Goal: Task Accomplishment & Management: Complete application form

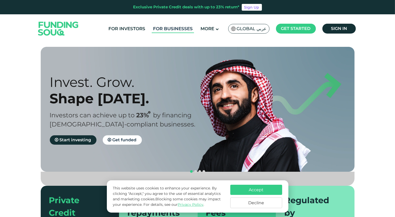
click at [179, 30] on link "For Businesses" at bounding box center [173, 28] width 42 height 9
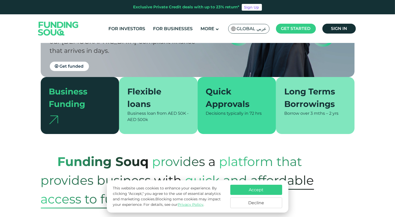
scroll to position [104, 0]
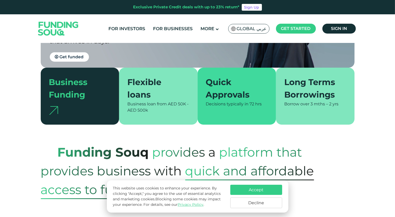
click at [255, 191] on button "Accept" at bounding box center [257, 189] width 52 height 10
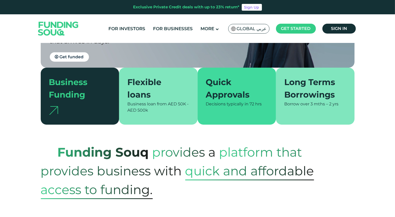
click at [91, 79] on div "Business Funding" at bounding box center [77, 88] width 56 height 25
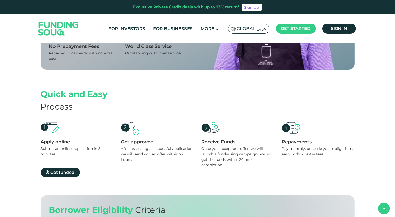
scroll to position [441, 0]
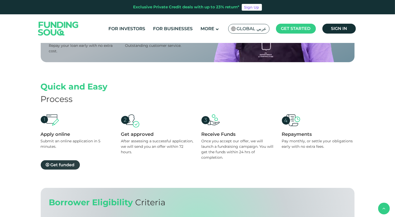
click at [72, 163] on span "Get funded" at bounding box center [63, 164] width 24 height 5
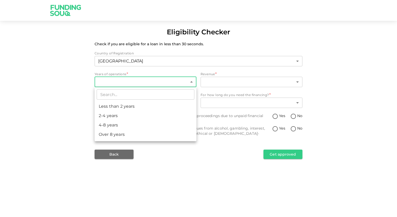
click at [149, 87] on body "Eligibility Checker Check if you are eligible for a loan in less than 30 second…" at bounding box center [198, 108] width 397 height 217
click at [140, 113] on li "2-4 years" at bounding box center [146, 115] width 102 height 9
type input "2"
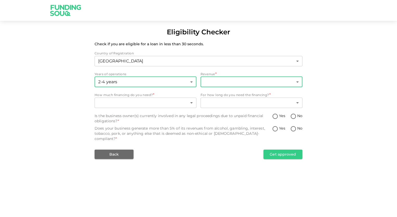
click at [252, 79] on body "Eligibility Checker Check if you are eligible for a loan in less than 30 second…" at bounding box center [198, 108] width 397 height 217
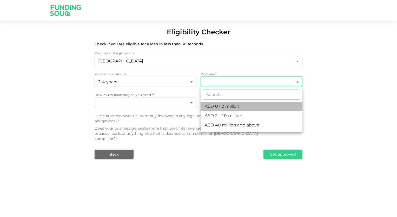
click at [243, 106] on li "AED 0 - 2 million" at bounding box center [251, 106] width 102 height 9
type input "1"
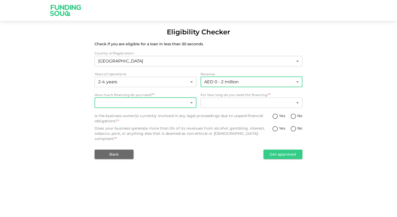
click at [129, 103] on body "Eligibility Checker Check if you are eligible for a loan in less than 30 second…" at bounding box center [198, 108] width 397 height 217
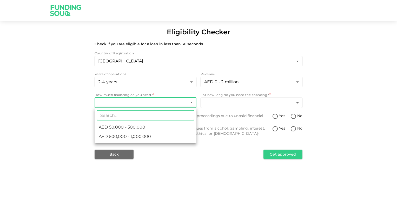
click at [137, 129] on span "AED 50,000 - 500,000" at bounding box center [122, 127] width 46 height 6
type input "1"
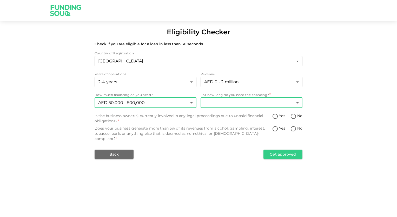
click at [247, 104] on body "Eligibility Checker Check if you are eligible for a loan in less than 30 second…" at bounding box center [198, 108] width 397 height 217
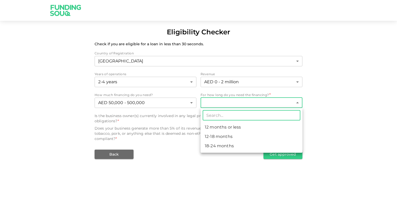
click at [162, 102] on div at bounding box center [198, 108] width 397 height 217
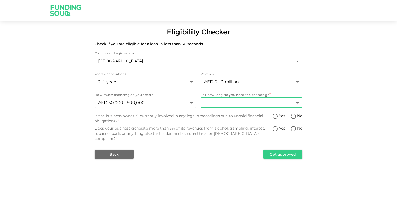
click at [282, 104] on body "Eligibility Checker Check if you are eligible for a loan in less than 30 second…" at bounding box center [198, 108] width 397 height 217
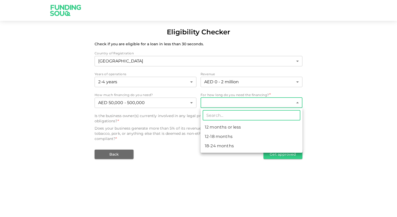
click at [235, 144] on li "18-24 months" at bounding box center [251, 145] width 102 height 9
type input "3"
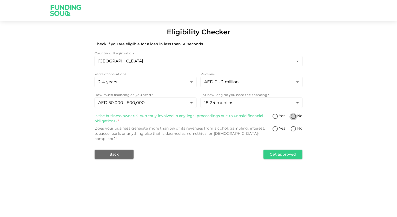
click at [295, 116] on input "No" at bounding box center [293, 116] width 8 height 7
radio input "true"
click at [290, 130] on input "No" at bounding box center [293, 128] width 8 height 7
radio input "true"
click at [296, 151] on button "Get approved" at bounding box center [282, 153] width 39 height 9
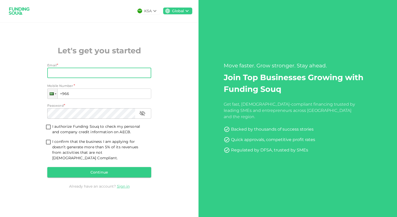
click at [60, 77] on input "Email" at bounding box center [96, 73] width 98 height 10
type input "[PERSON_NAME][EMAIL_ADDRESS][DOMAIN_NAME]"
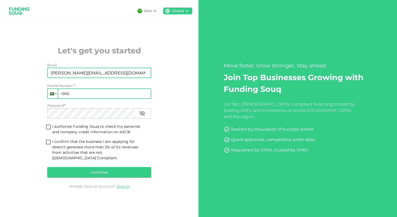
click at [51, 95] on div at bounding box center [52, 93] width 4 height 3
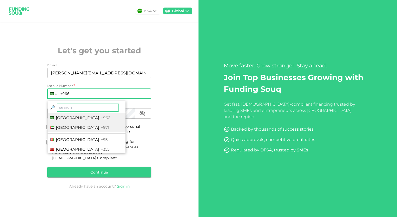
click at [70, 132] on li "United Arab Emirates +971" at bounding box center [87, 128] width 78 height 10
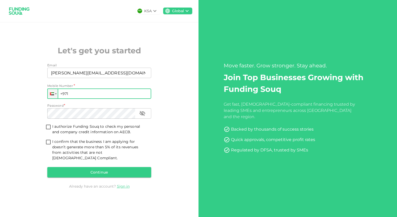
click at [87, 95] on input "+971" at bounding box center [99, 93] width 104 height 10
type input "+971 585 848 410"
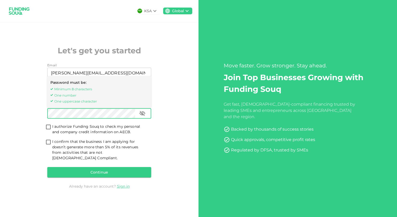
click at [142, 116] on icon "button" at bounding box center [142, 113] width 6 height 6
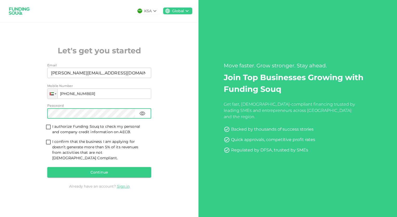
drag, startPoint x: 50, startPoint y: 131, endPoint x: 52, endPoint y: 132, distance: 2.7
click at [51, 131] on input "I authorize Funding Souq to check my personal and company credit information on…" at bounding box center [48, 127] width 8 height 7
checkbox input "true"
click at [50, 144] on input "I confirm that the business I am applying for doesn’t generate more than 5% of …" at bounding box center [48, 142] width 8 height 7
checkbox input "true"
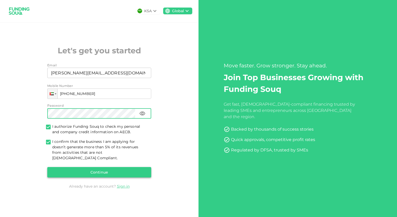
click at [79, 172] on button "Continue" at bounding box center [99, 172] width 104 height 10
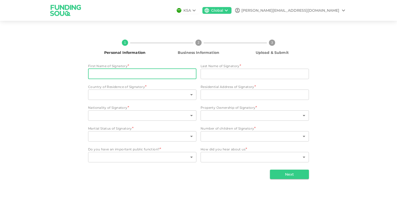
click at [136, 76] on input "First Name of Signatory" at bounding box center [142, 74] width 108 height 10
type input "Blake"
type input "Hendrie"
type input "United Arab Emirates"
type input "Villa 114 Sama Townhouses, TOWNSQUARE"
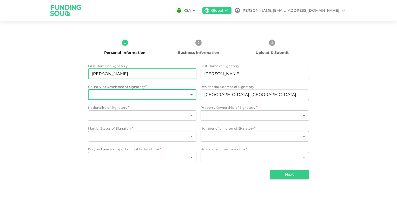
click at [110, 95] on body "KSA Global blake@moreforfamilies.com 1 Personal Information 2 Business Informat…" at bounding box center [198, 108] width 397 height 217
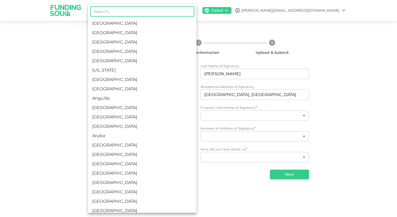
click at [119, 147] on li "Australia" at bounding box center [142, 144] width 108 height 9
type input "14"
click at [120, 115] on body "KSA Global blake@moreforfamilies.com 1 Personal Information 2 Business Informat…" at bounding box center [198, 108] width 397 height 217
click at [112, 146] on li "Australia" at bounding box center [142, 144] width 108 height 9
type input "14"
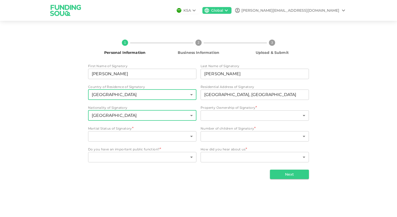
click at [123, 96] on body "KSA Global blake@moreforfamilies.com 1 Personal Information 2 Business Informat…" at bounding box center [198, 108] width 397 height 217
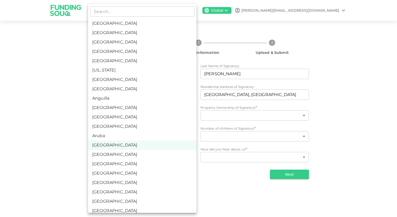
click at [146, 37] on li "Afghanistan" at bounding box center [142, 41] width 108 height 9
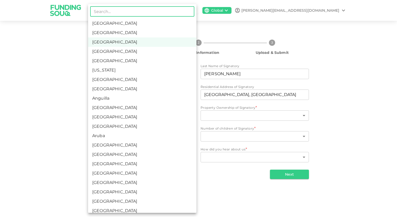
click at [138, 98] on body "KSA Global blake@moreforfamilies.com 1 Personal Information 2 Business Informat…" at bounding box center [198, 108] width 397 height 217
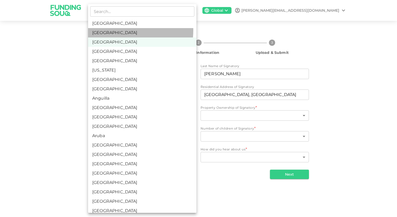
click at [122, 30] on li "United Arab Emirates" at bounding box center [142, 32] width 108 height 9
type input "2"
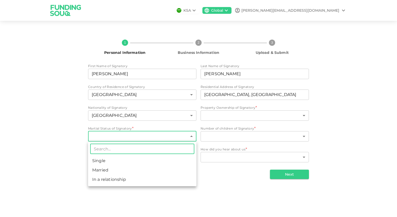
click at [116, 135] on body "KSA Global blake@moreforfamilies.com 1 Personal Information 2 Business Informat…" at bounding box center [198, 108] width 397 height 217
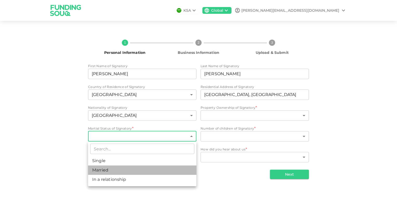
click at [127, 169] on li "Married" at bounding box center [142, 169] width 108 height 9
type input "2"
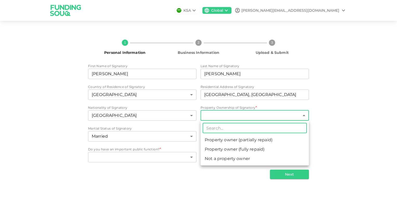
click at [239, 115] on body "KSA Global blake@moreforfamilies.com 1 Personal Information 2 Business Informat…" at bounding box center [198, 108] width 397 height 217
click at [247, 159] on li "Not a property owner" at bounding box center [254, 158] width 108 height 9
type input "3"
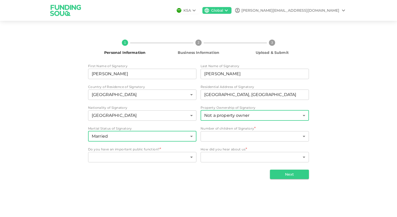
click at [129, 137] on body "KSA Global blake@moreforfamilies.com 1 Personal Information 2 Business Informat…" at bounding box center [198, 108] width 397 height 217
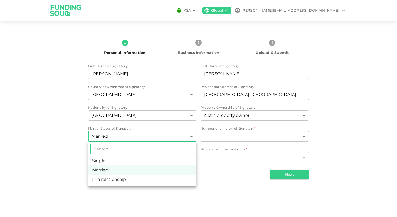
click at [220, 138] on div at bounding box center [198, 108] width 397 height 217
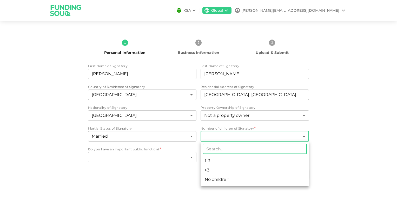
click at [221, 138] on body "KSA Global blake@moreforfamilies.com 1 Personal Information 2 Business Informat…" at bounding box center [198, 108] width 397 height 217
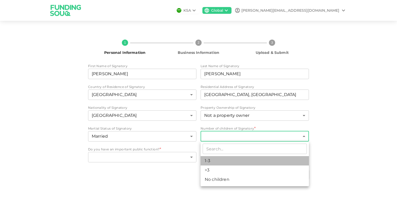
click at [223, 159] on li "1-3" at bounding box center [254, 160] width 108 height 9
type input "1"
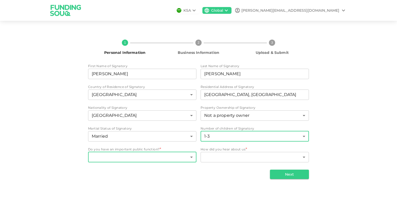
click at [120, 157] on body "KSA Global blake@moreforfamilies.com 1 Personal Information 2 Business Informat…" at bounding box center [198, 108] width 397 height 217
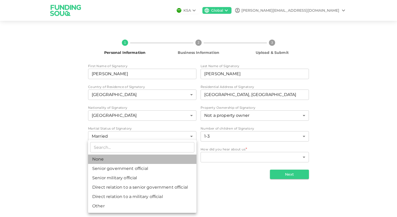
click at [120, 159] on li "None" at bounding box center [142, 158] width 108 height 9
type input "1"
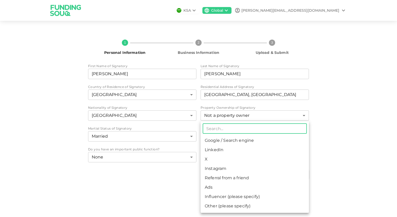
click at [248, 157] on body "KSA Global blake@moreforfamilies.com 1 Personal Information 2 Business Informat…" at bounding box center [198, 108] width 397 height 217
click at [229, 141] on li "Google / Search engine" at bounding box center [254, 140] width 108 height 9
type input "1"
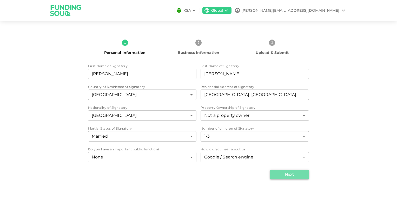
click at [304, 177] on button "Next" at bounding box center [289, 173] width 39 height 9
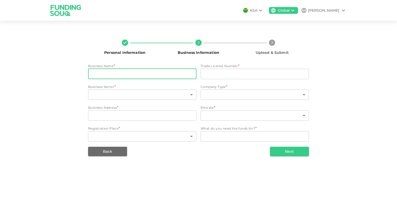
click at [121, 72] on input "businessName" at bounding box center [142, 74] width 108 height 10
drag, startPoint x: 182, startPoint y: 75, endPoint x: 130, endPoint y: 72, distance: 51.5
click at [130, 72] on input "More For Families (Be More Than Group)" at bounding box center [142, 74] width 108 height 10
click at [216, 76] on input "tradeLicenseNumber" at bounding box center [254, 74] width 108 height 10
click at [149, 72] on input "More For Families" at bounding box center [142, 74] width 108 height 10
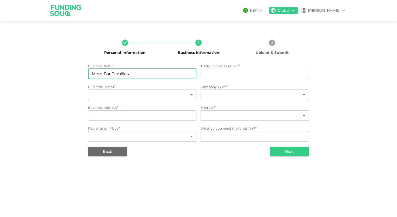
paste input "FZ-LLC"
type input "More For Families FZ-LLC"
click at [236, 75] on input "tradeLicenseNumber" at bounding box center [254, 74] width 108 height 10
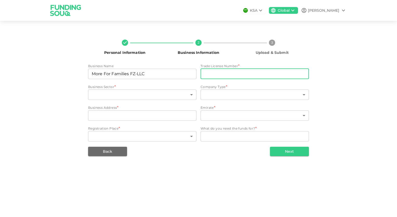
paste input "More For Families FZ-LLC"
click at [255, 73] on input "More For Families FZ-LLC" at bounding box center [254, 74] width 108 height 10
paste input "47009023"
type input "47009023"
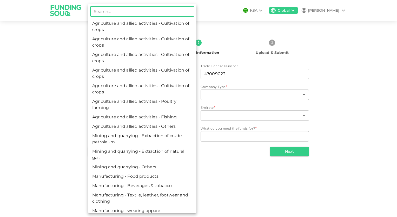
click at [118, 89] on body "KSA Global Blake Personal Information 2 Business Information 3 Upload & Submit …" at bounding box center [198, 108] width 397 height 217
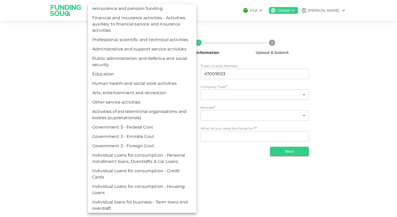
scroll to position [1818, 0]
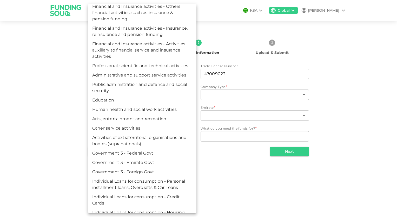
click at [113, 123] on li "Arts, entertainment and recreation" at bounding box center [142, 118] width 108 height 9
type input "117"
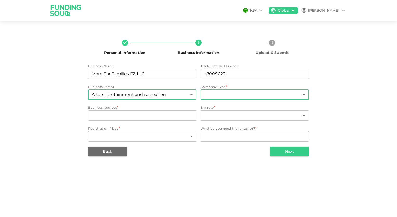
click at [212, 97] on body "KSA Global Blake Personal Information 2 Business Information 3 Upload & Submit …" at bounding box center [198, 108] width 397 height 217
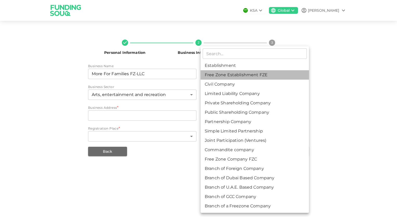
click at [222, 75] on li "Free Zone Establishment FZE" at bounding box center [254, 74] width 108 height 9
type input "2"
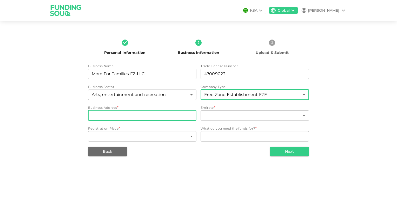
click at [146, 117] on input "businessAddress" at bounding box center [142, 115] width 108 height 10
paste input "FDRK5970 Compass Building, Al Shohada Road, AL Hamra Industrial Zone-FZ, Ras Al…"
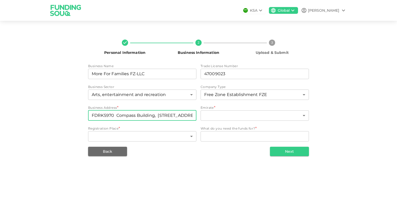
scroll to position [0, 150]
type input "FDRK5970 Compass Building, Al Shohada Road, AL Hamra Industrial Zone-FZ, Ras Al…"
click at [218, 116] on body "KSA Global Blake Personal Information 2 Business Information 3 Upload & Submit …" at bounding box center [198, 108] width 397 height 217
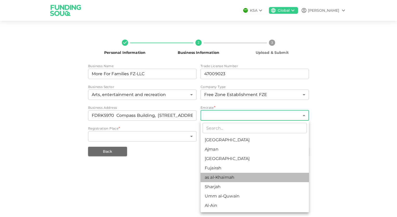
click at [234, 177] on li "as al-Khaimah" at bounding box center [254, 176] width 108 height 9
type input "5"
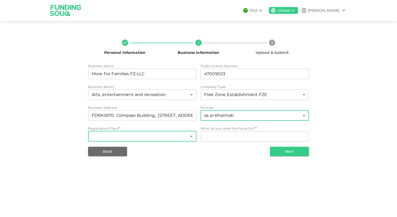
click at [135, 137] on body "KSA Global Blake Personal Information 2 Business Information 3 Upload & Submit …" at bounding box center [198, 108] width 397 height 217
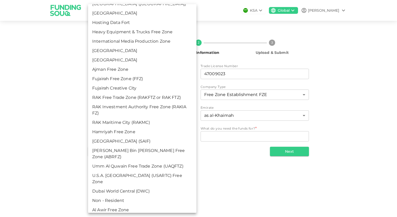
scroll to position [545, 0]
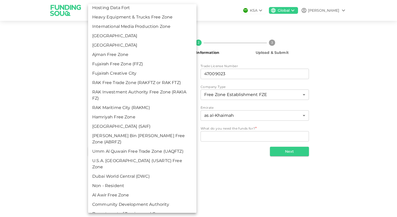
click at [112, 78] on li "RAK Free Trade Zone (RAKFTZ or RAK FTZ)" at bounding box center [142, 82] width 108 height 9
type input "57"
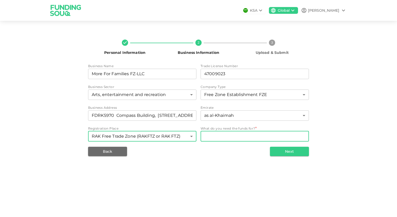
click at [214, 137] on textarea "WhatDoYouNeedFundsFor" at bounding box center [254, 136] width 101 height 6
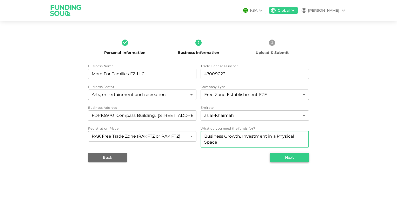
type textarea "Business Growth, Investment in a Physical Space"
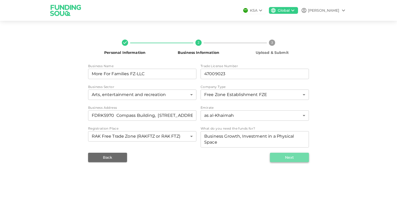
click at [296, 157] on button "Next" at bounding box center [289, 156] width 39 height 9
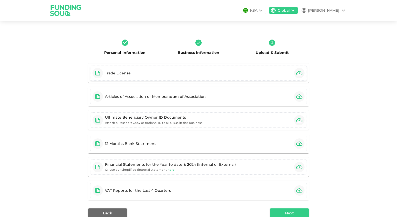
click at [299, 73] on icon "button" at bounding box center [299, 73] width 6 height 6
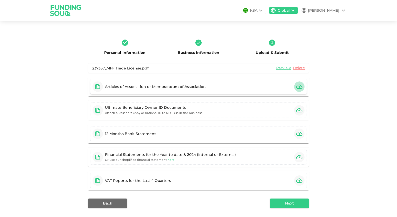
click at [296, 86] on icon "button" at bounding box center [299, 86] width 6 height 4
click at [299, 86] on icon "button" at bounding box center [299, 86] width 6 height 6
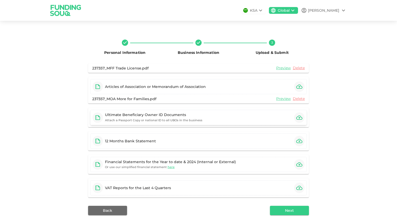
click at [303, 118] on div "Ultimate Beneficiary Owner ID Documents Attach a Passport Copy or national ID t…" at bounding box center [198, 117] width 217 height 15
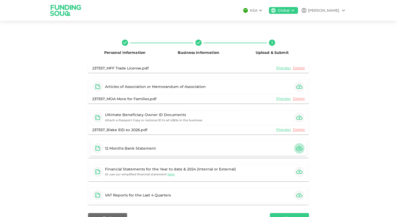
click at [299, 150] on icon "button" at bounding box center [299, 148] width 6 height 4
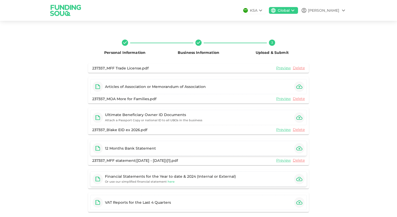
click at [167, 181] on span "here" at bounding box center [170, 181] width 7 height 4
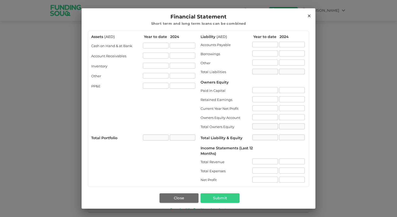
click at [308, 15] on icon at bounding box center [309, 16] width 3 height 3
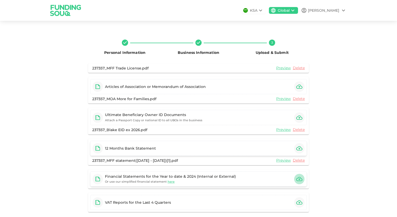
click at [296, 181] on icon "button" at bounding box center [299, 179] width 6 height 6
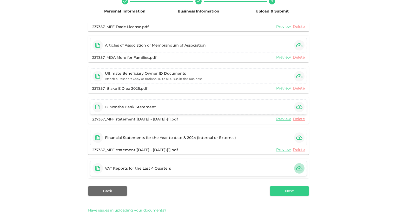
click at [299, 170] on icon "button" at bounding box center [299, 168] width 6 height 4
